Goal: Information Seeking & Learning: Learn about a topic

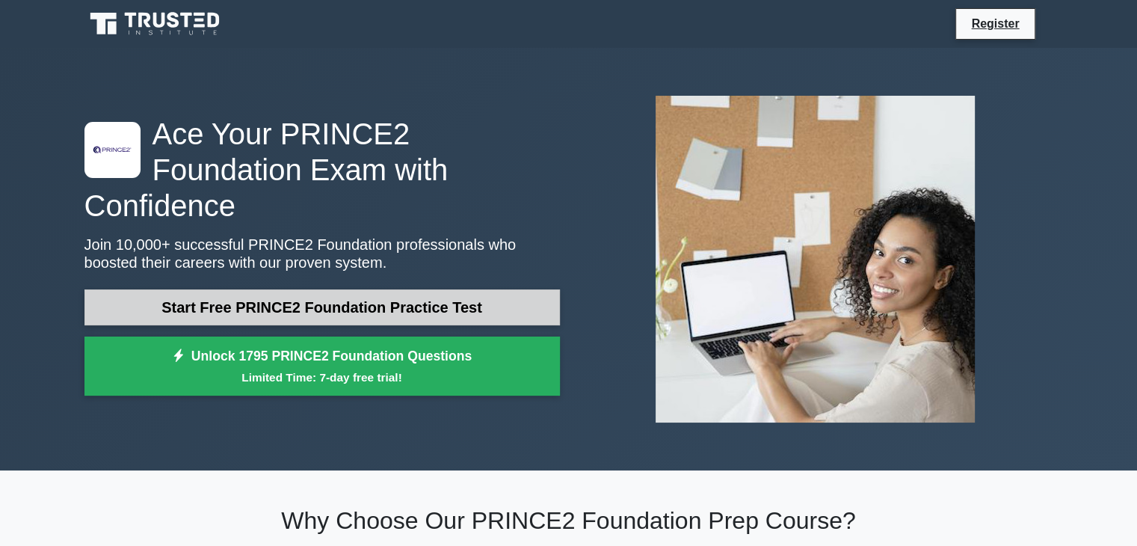
click at [396, 289] on link "Start Free PRINCE2 Foundation Practice Test" at bounding box center [323, 307] width 476 height 36
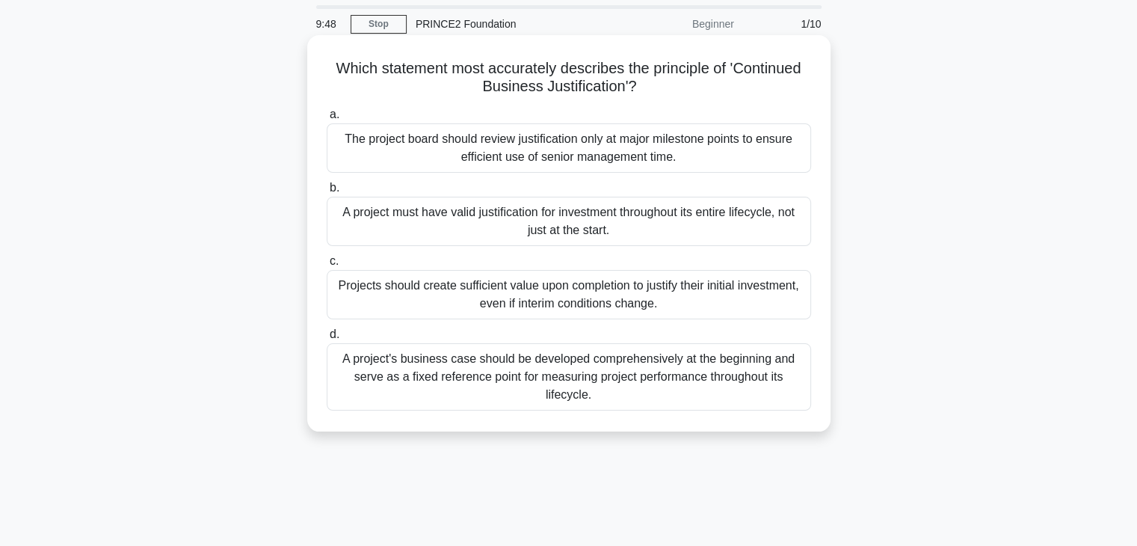
scroll to position [75, 0]
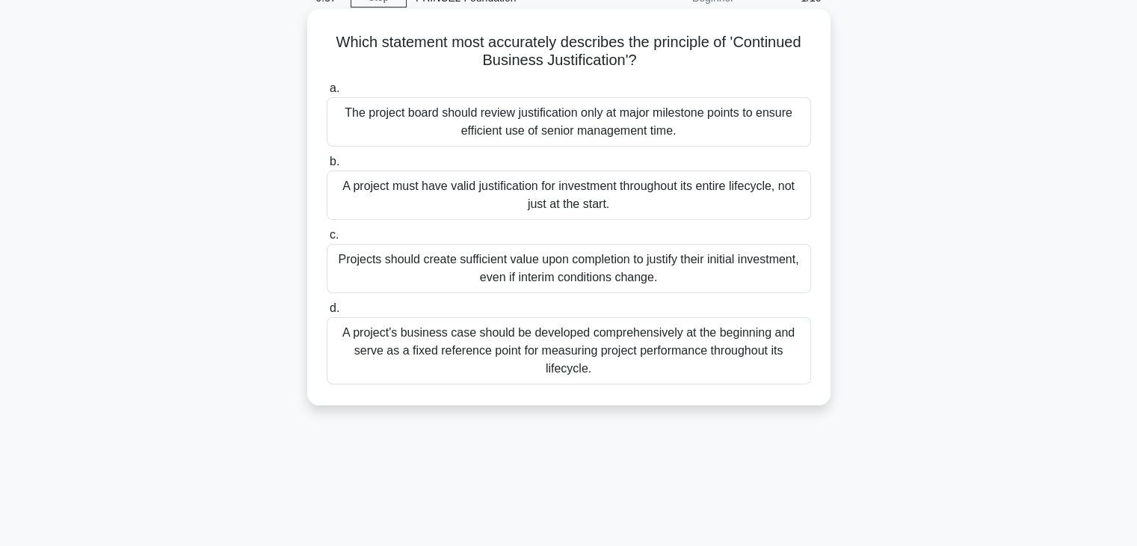
click at [617, 367] on div "A project's business case should be developed comprehensively at the beginning …" at bounding box center [569, 350] width 485 height 67
click at [327, 313] on input "d. A project's business case should be developed comprehensively at the beginni…" at bounding box center [327, 309] width 0 height 10
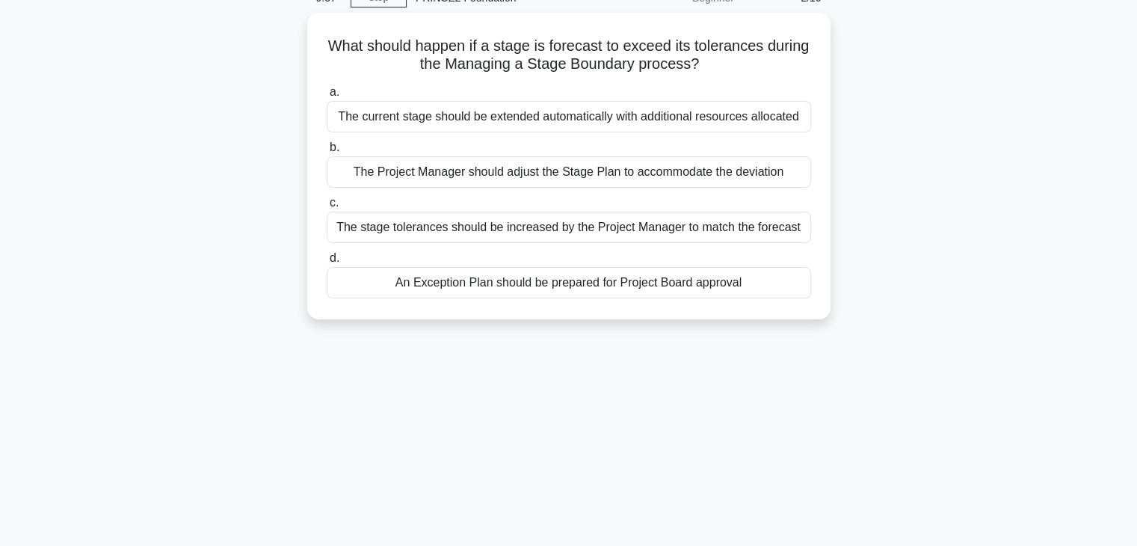
scroll to position [0, 0]
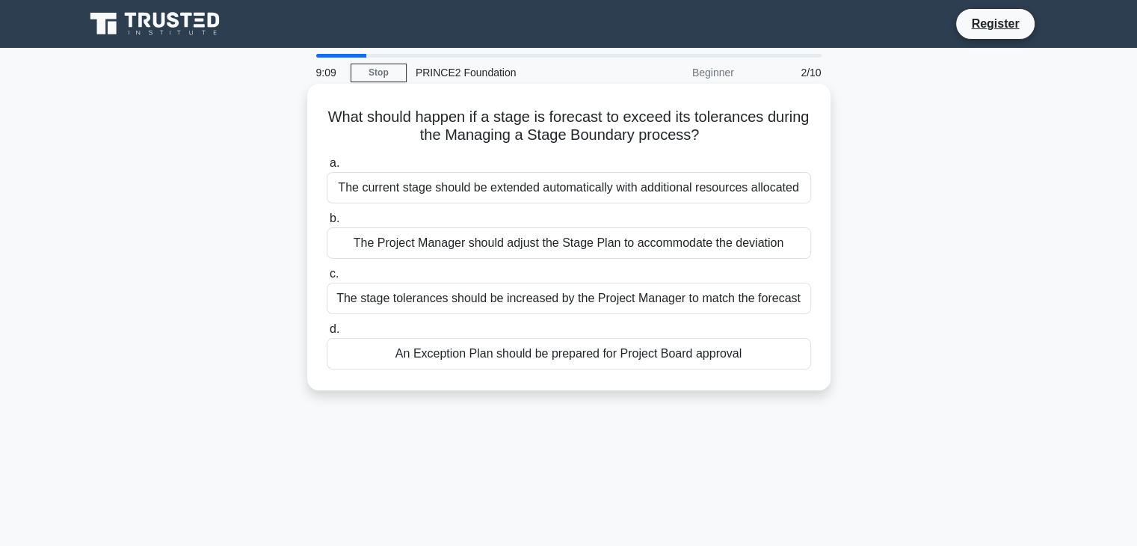
click at [568, 357] on div "An Exception Plan should be prepared for Project Board approval" at bounding box center [569, 353] width 485 height 31
click at [327, 334] on input "d. An Exception Plan should be prepared for Project Board approval" at bounding box center [327, 330] width 0 height 10
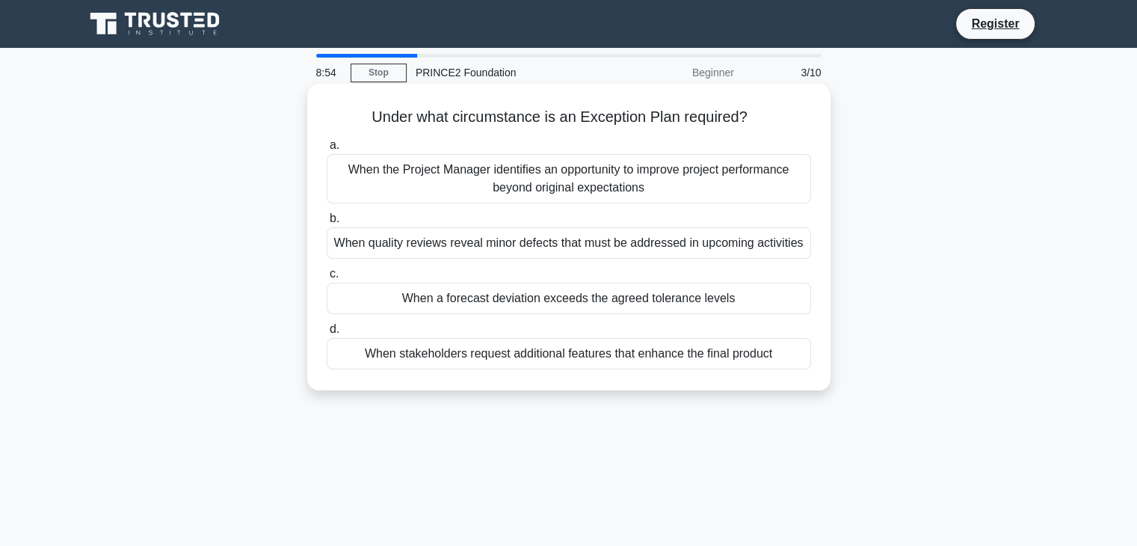
click at [637, 297] on div "When a forecast deviation exceeds the agreed tolerance levels" at bounding box center [569, 298] width 485 height 31
click at [327, 279] on input "c. When a forecast deviation exceeds the agreed tolerance levels" at bounding box center [327, 274] width 0 height 10
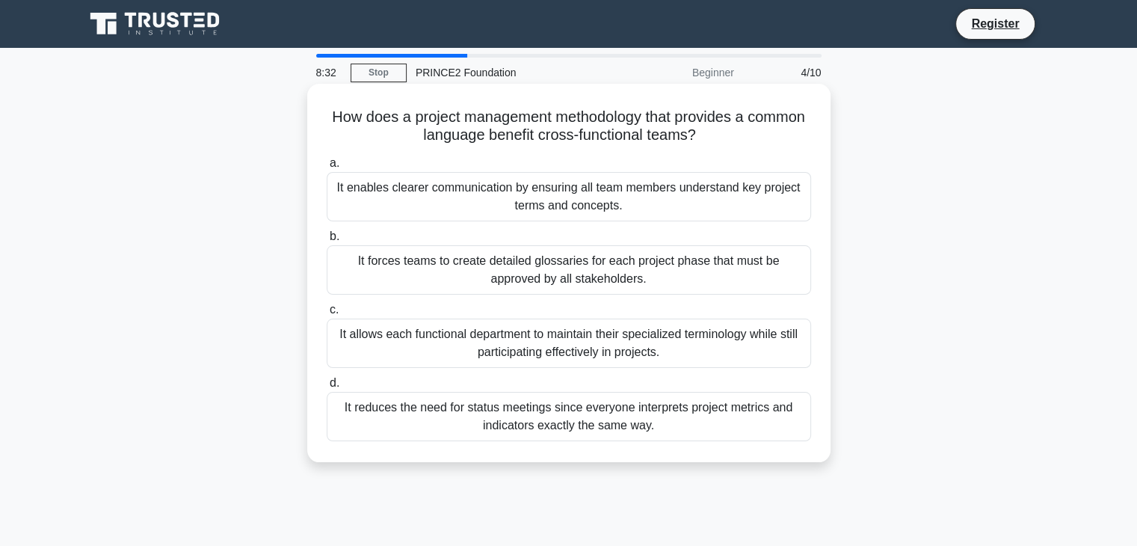
click at [669, 188] on div "It enables clearer communication by ensuring all team members understand key pr…" at bounding box center [569, 196] width 485 height 49
click at [327, 168] on input "a. It enables clearer communication by ensuring all team members understand key…" at bounding box center [327, 164] width 0 height 10
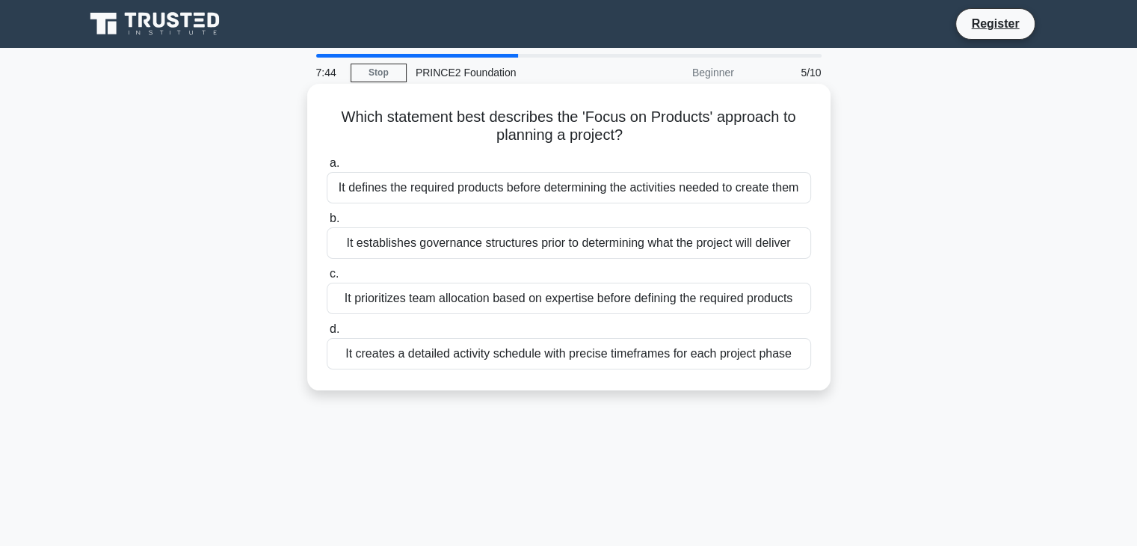
click at [562, 357] on div "It creates a detailed activity schedule with precise timeframes for each projec…" at bounding box center [569, 353] width 485 height 31
click at [327, 334] on input "d. It creates a detailed activity schedule with precise timeframes for each pro…" at bounding box center [327, 330] width 0 height 10
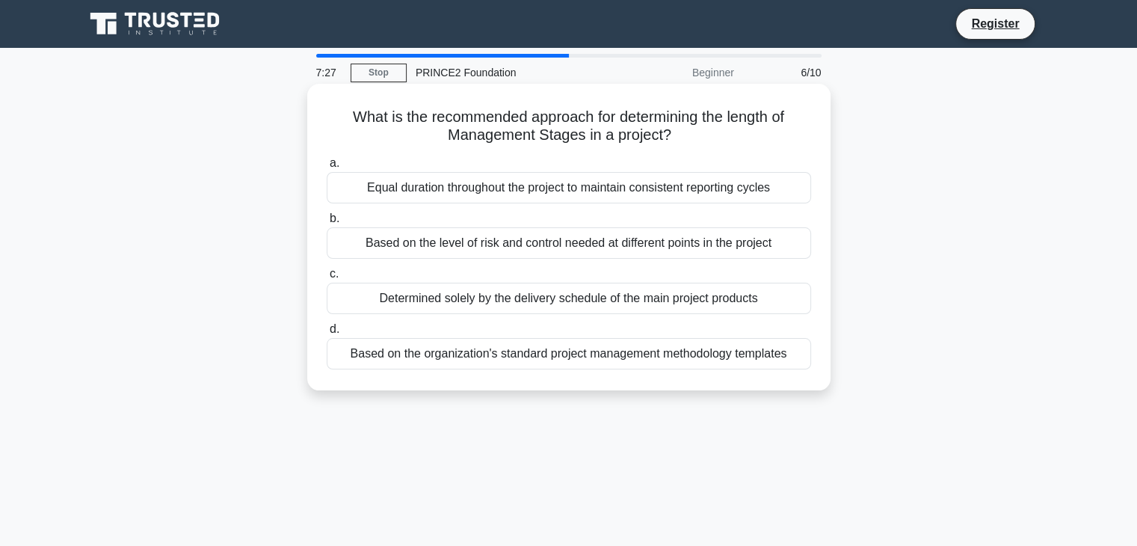
click at [580, 357] on div "Based on the organization's standard project management methodology templates" at bounding box center [569, 353] width 485 height 31
click at [327, 334] on input "d. Based on the organization's standard project management methodology templates" at bounding box center [327, 330] width 0 height 10
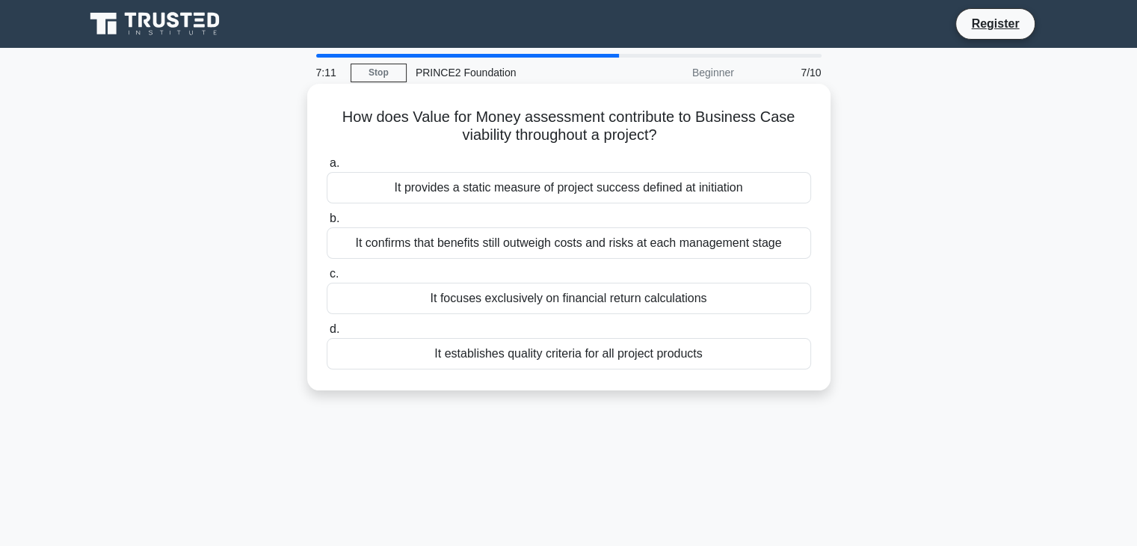
click at [607, 245] on div "It confirms that benefits still outweigh costs and risks at each management sta…" at bounding box center [569, 242] width 485 height 31
click at [327, 224] on input "b. It confirms that benefits still outweigh costs and risks at each management …" at bounding box center [327, 219] width 0 height 10
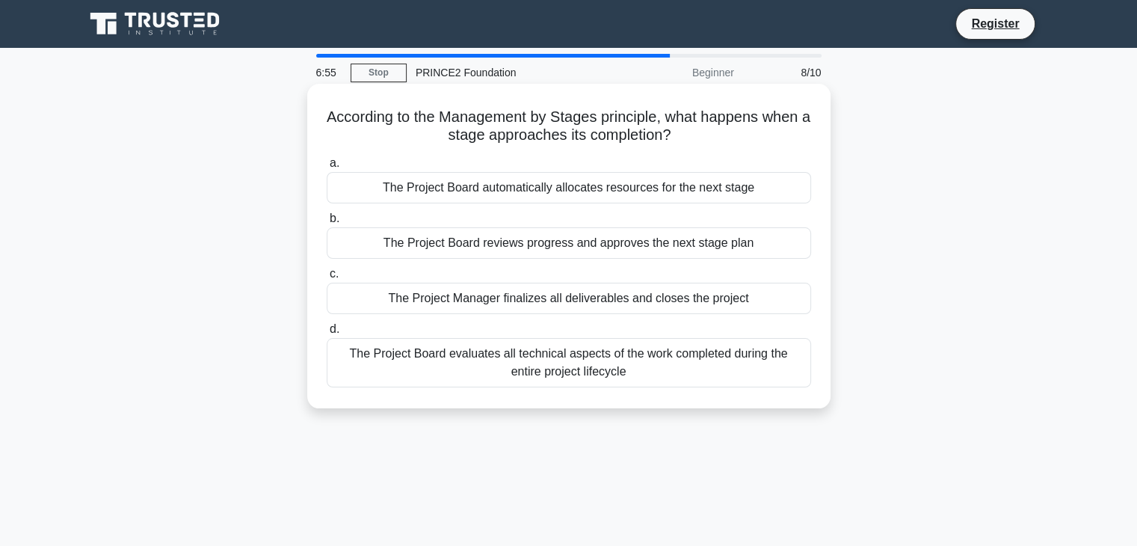
click at [569, 248] on div "The Project Board reviews progress and approves the next stage plan" at bounding box center [569, 242] width 485 height 31
click at [327, 224] on input "b. The Project Board reviews progress and approves the next stage plan" at bounding box center [327, 219] width 0 height 10
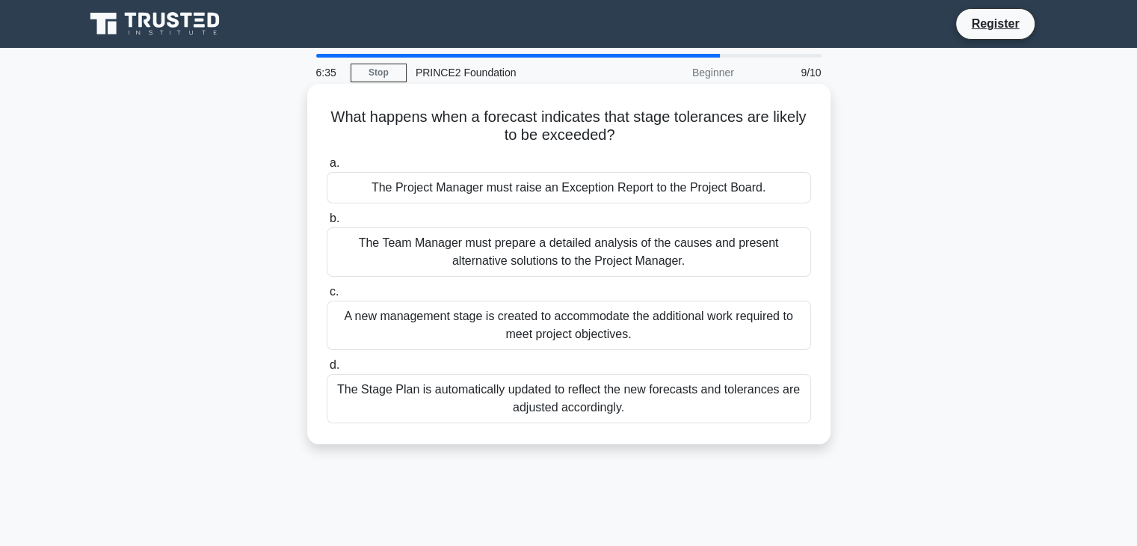
click at [607, 187] on div "The Project Manager must raise an Exception Report to the Project Board." at bounding box center [569, 187] width 485 height 31
click at [327, 168] on input "a. The Project Manager must raise an Exception Report to the Project Board." at bounding box center [327, 164] width 0 height 10
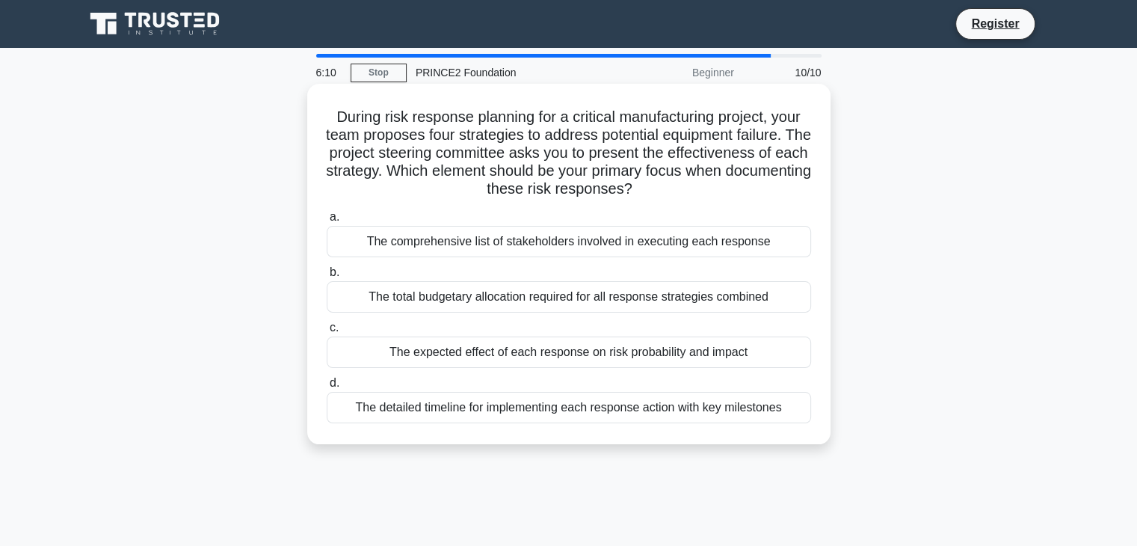
click at [603, 351] on div "The expected effect of each response on risk probability and impact" at bounding box center [569, 352] width 485 height 31
click at [327, 333] on input "c. The expected effect of each response on risk probability and impact" at bounding box center [327, 328] width 0 height 10
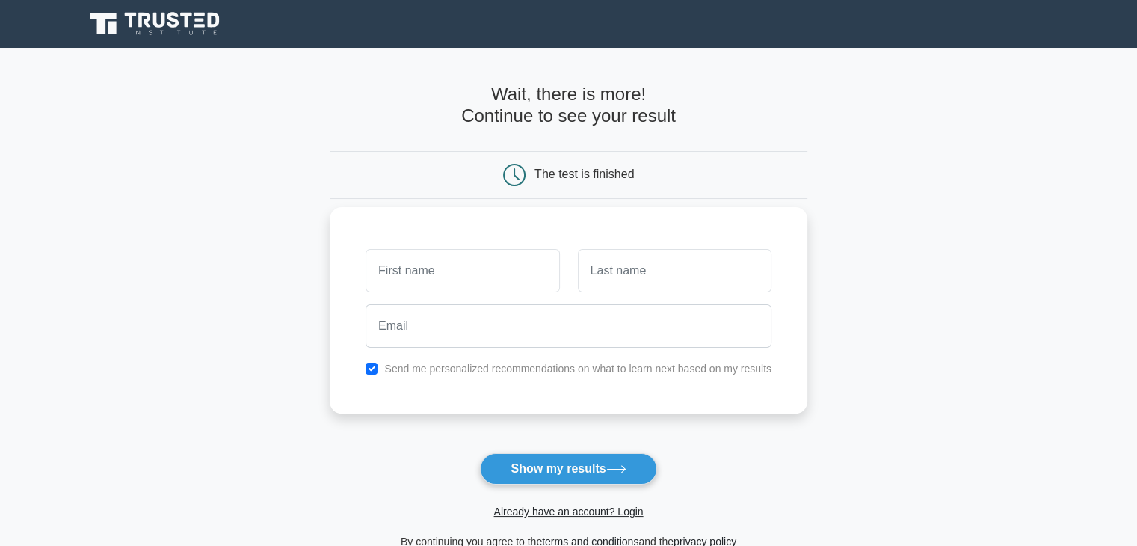
scroll to position [75, 0]
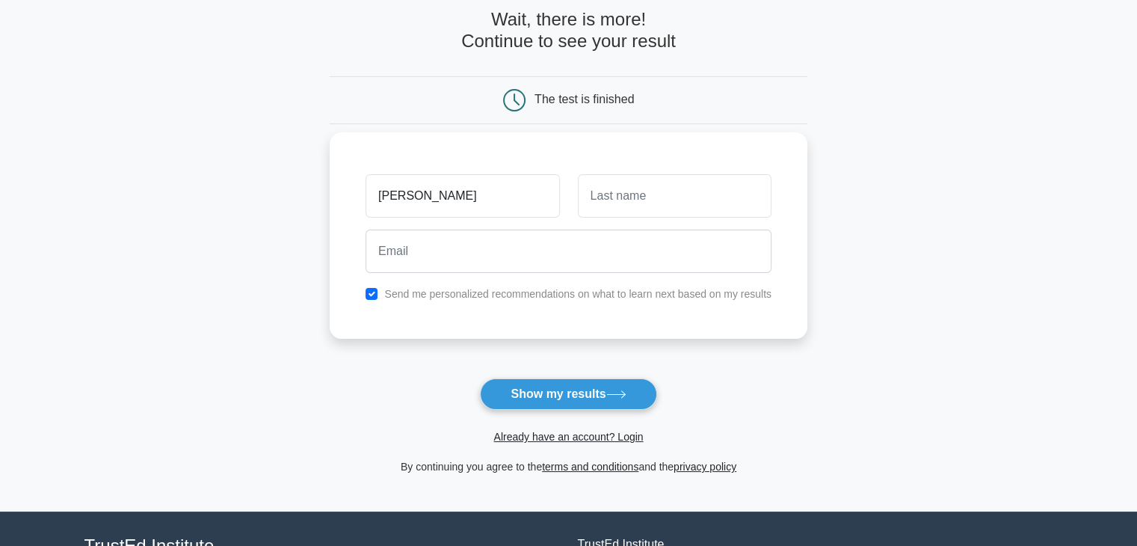
type input "monica"
type input "kara"
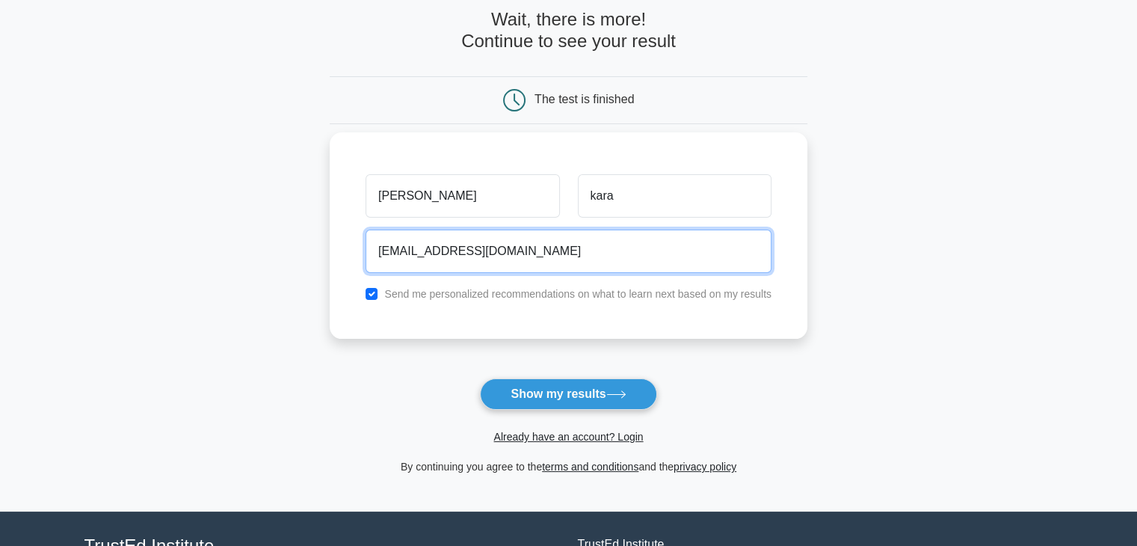
type input "MONICAERMIONI@HOTMAIL.COM"
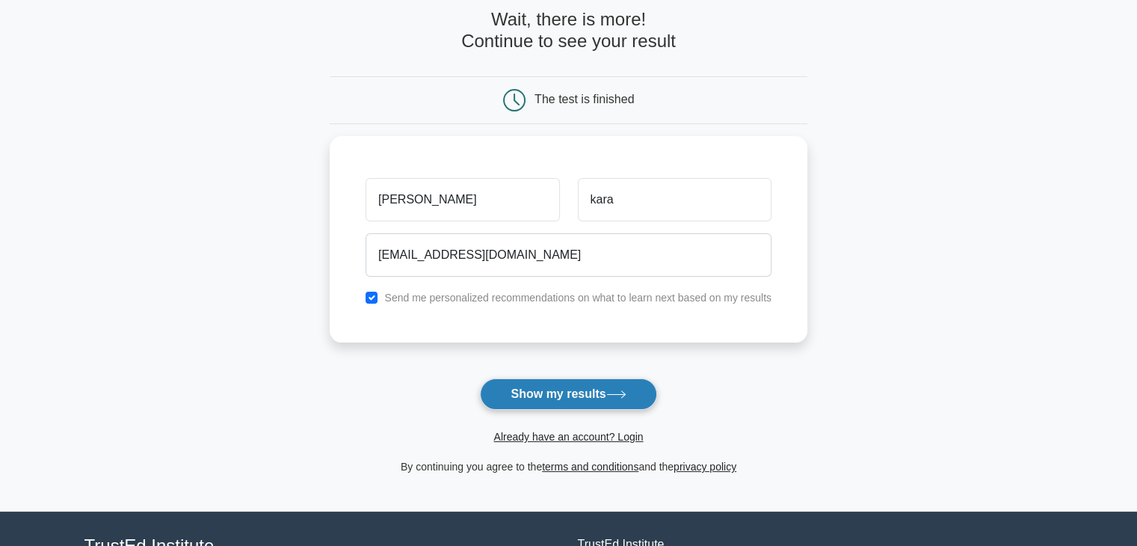
click at [559, 396] on button "Show my results" at bounding box center [568, 393] width 176 height 31
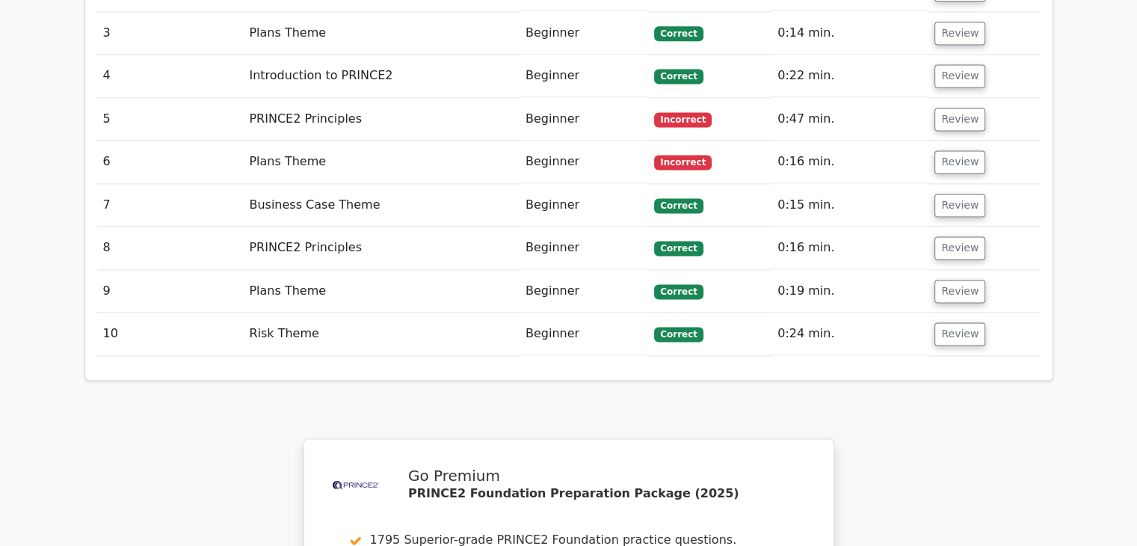
scroll to position [2003, 0]
